Goal: Information Seeking & Learning: Learn about a topic

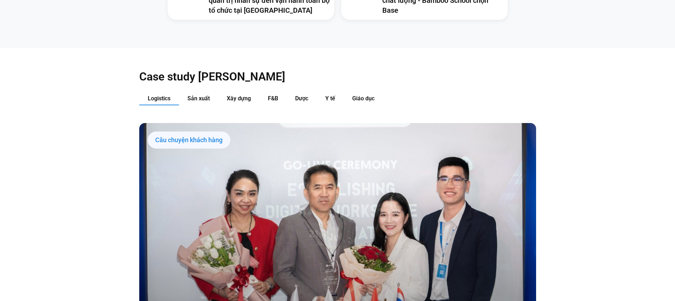
scroll to position [790, 0]
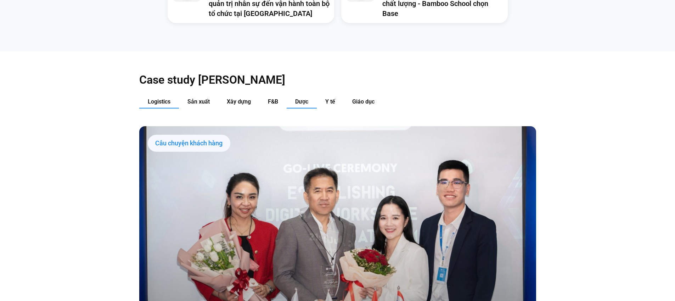
click at [304, 98] on span "Dược" at bounding box center [301, 101] width 13 height 7
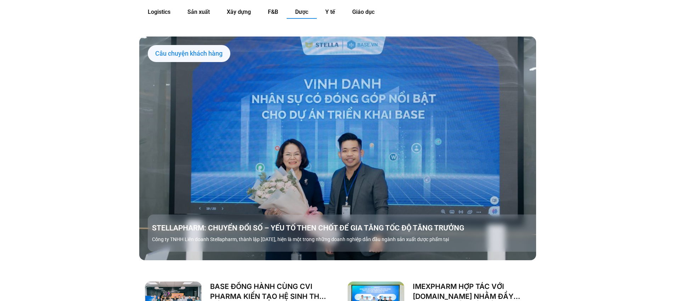
scroll to position [1013, 0]
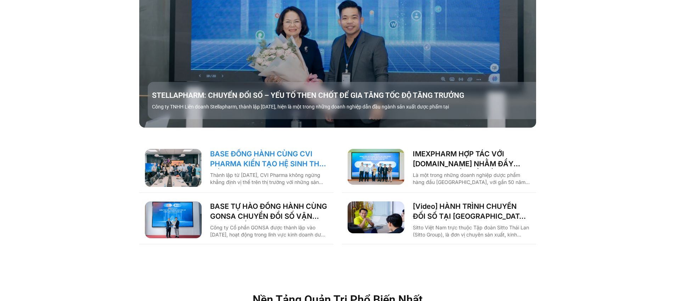
click at [224, 149] on link "BASE ĐỒNG HÀNH CÙNG CVI PHARMA KIẾN TẠO HỆ SINH THÁI SỐ VẬN HÀNH TOÀN DIỆN!" at bounding box center [269, 159] width 118 height 20
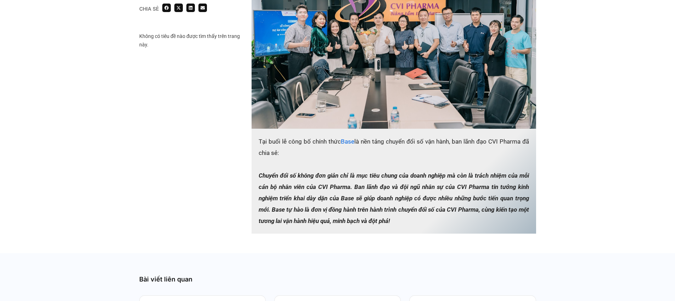
scroll to position [1174, 0]
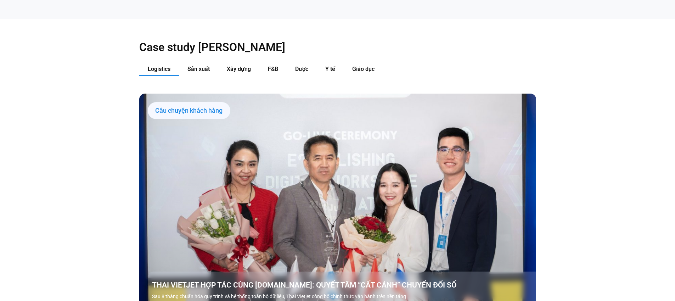
scroll to position [755, 0]
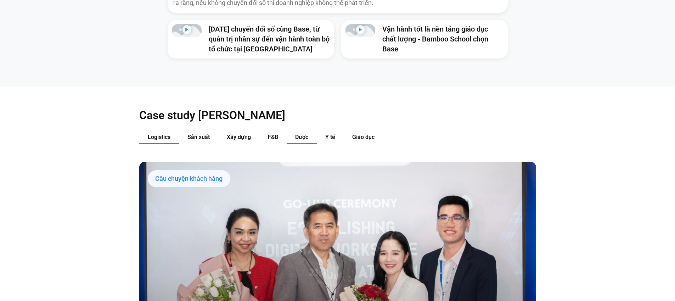
click at [301, 134] on span "Dược" at bounding box center [301, 137] width 13 height 7
